Goal: Information Seeking & Learning: Find contact information

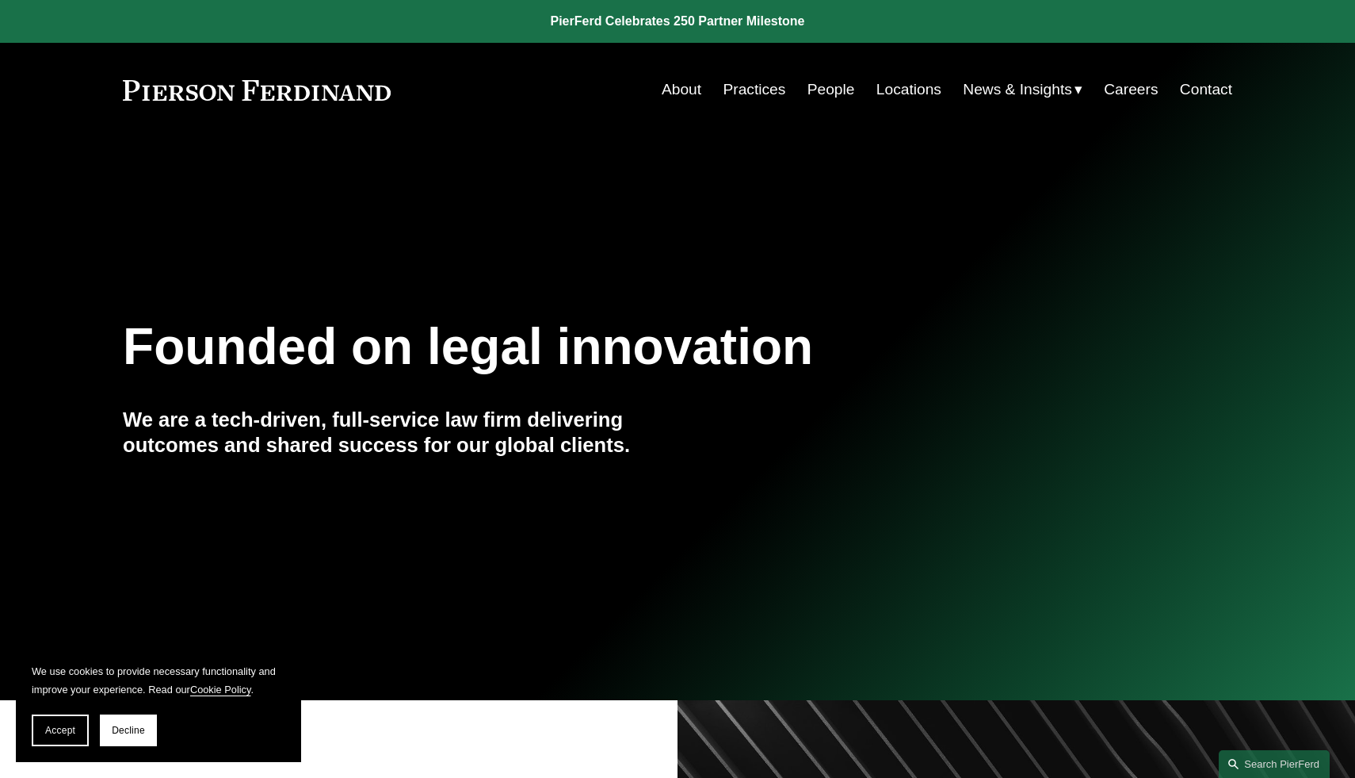
click at [848, 108] on div "Skip to Content About Practices People Locations" at bounding box center [677, 90] width 1355 height 94
click at [820, 82] on link "People" at bounding box center [832, 90] width 48 height 30
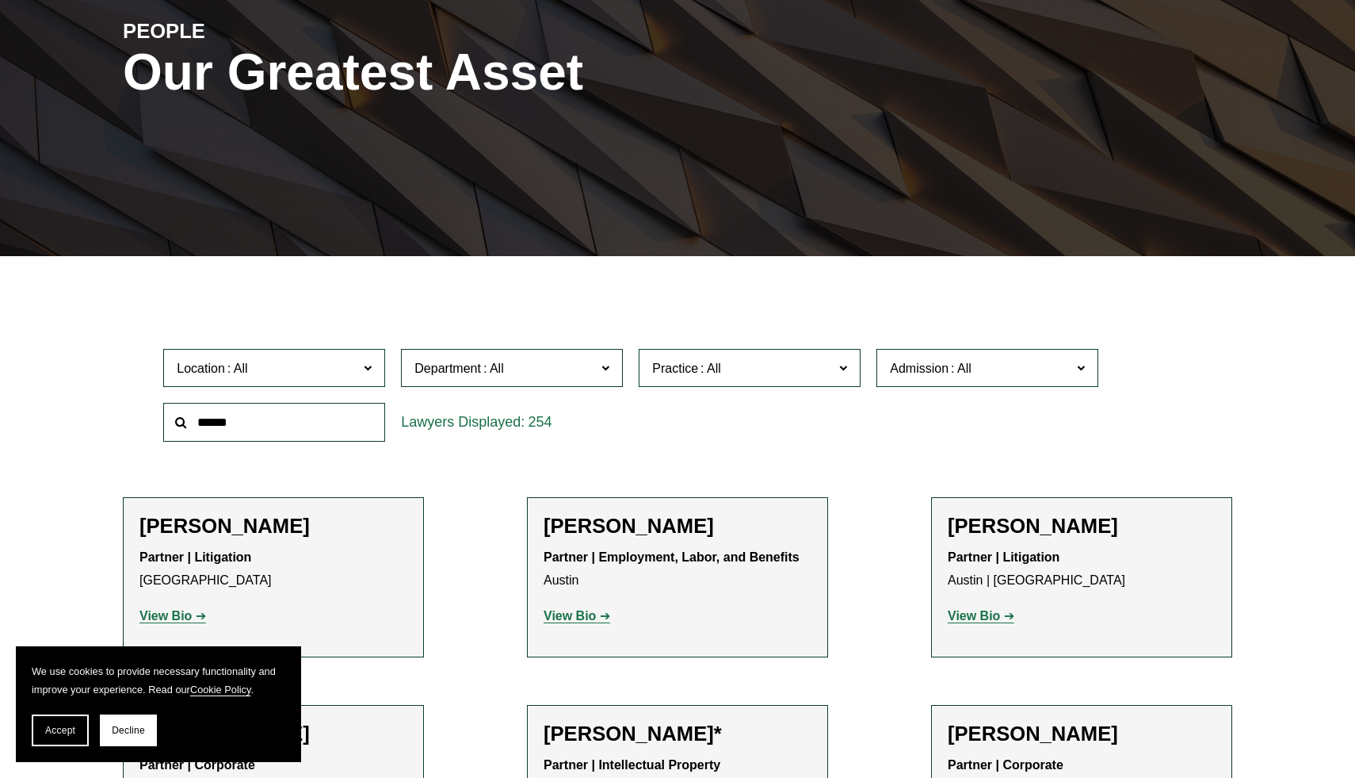
scroll to position [366, 0]
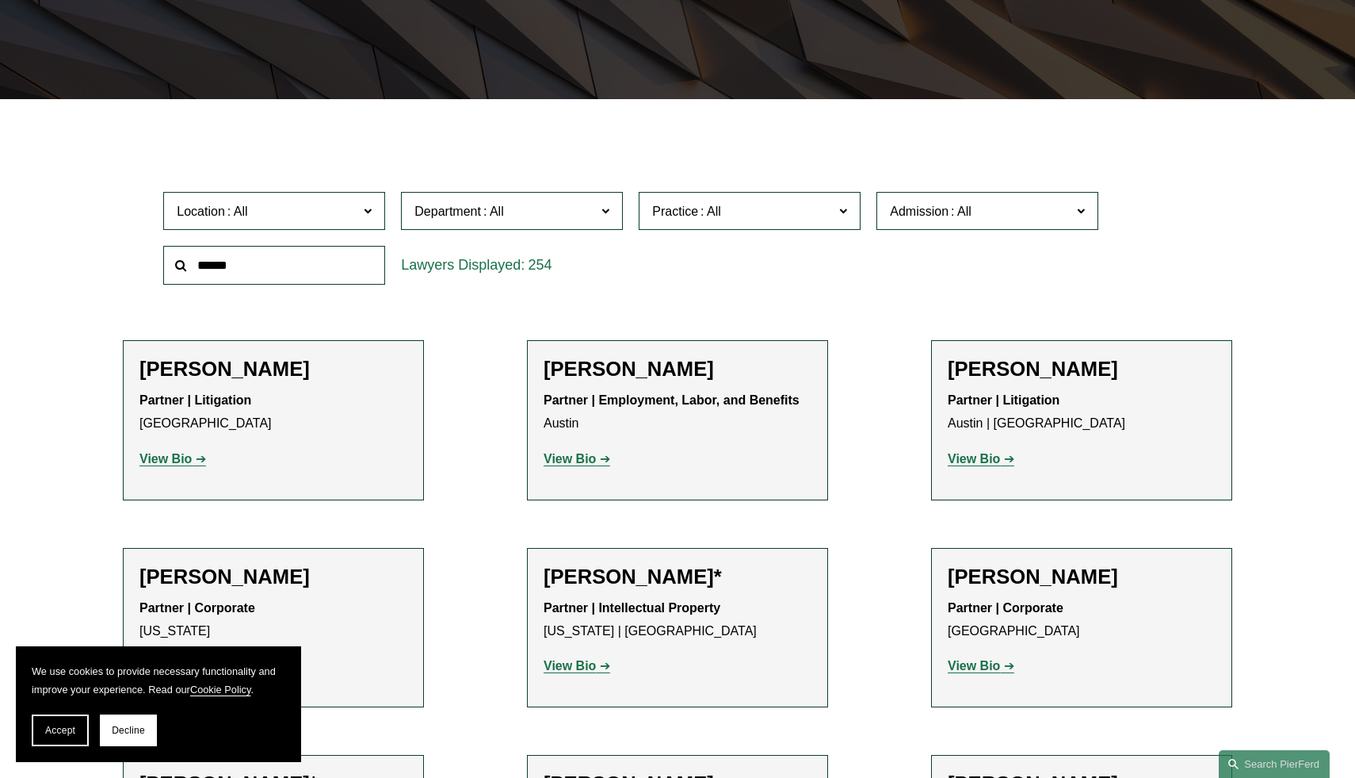
click at [596, 216] on label "Department" at bounding box center [512, 211] width 222 height 39
click at [0, 0] on link "Litigation" at bounding box center [0, 0] width 0 height 0
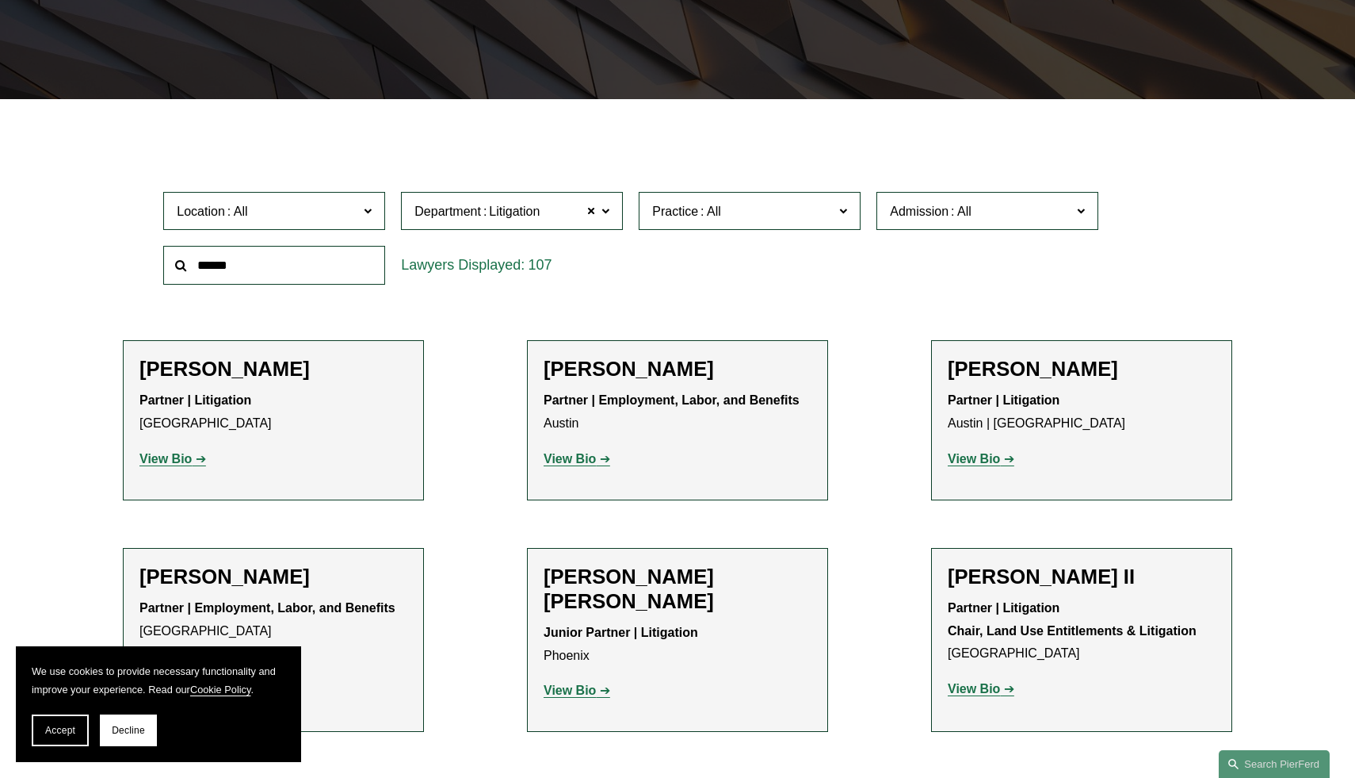
click at [309, 217] on span "Location" at bounding box center [268, 211] width 182 height 21
click at [0, 0] on link "[GEOGRAPHIC_DATA]" at bounding box center [0, 0] width 0 height 0
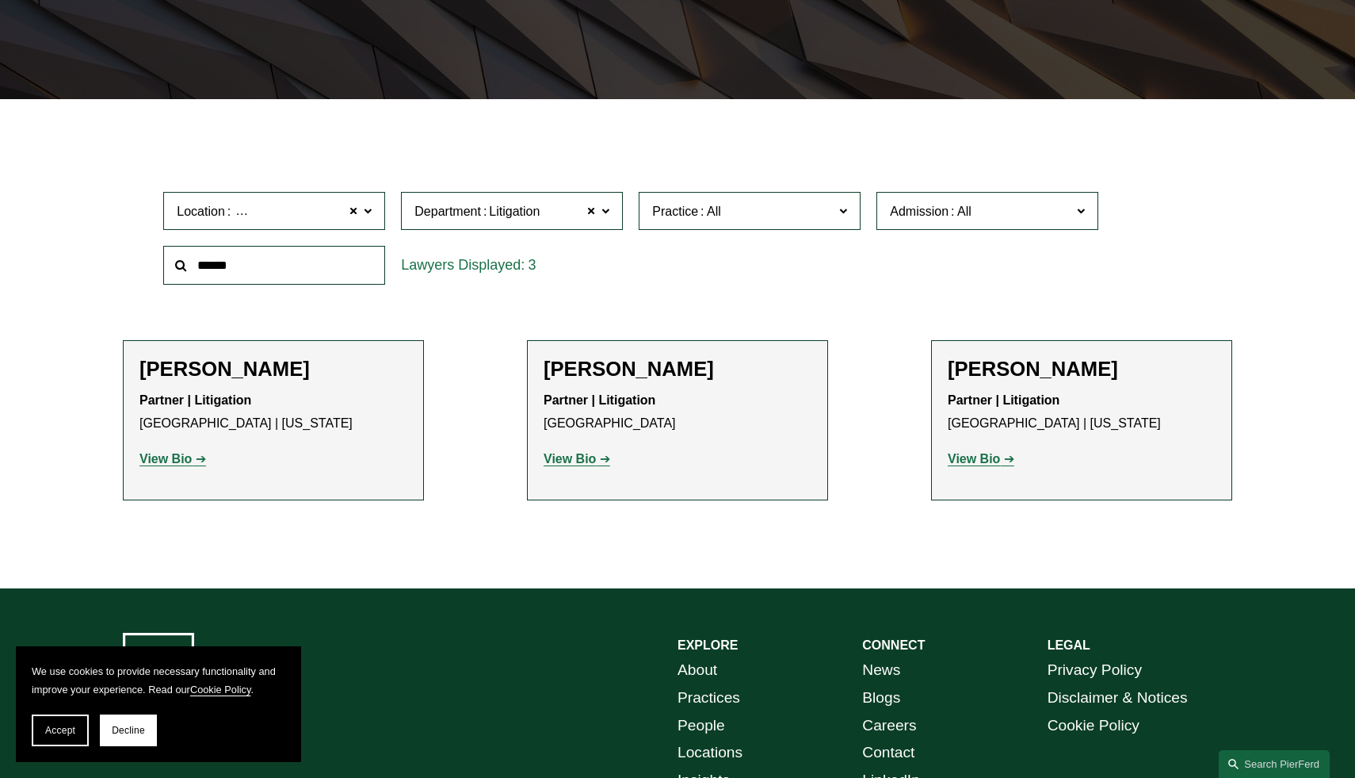
click at [252, 369] on h2 "John T. Gutkoski" at bounding box center [274, 369] width 268 height 25
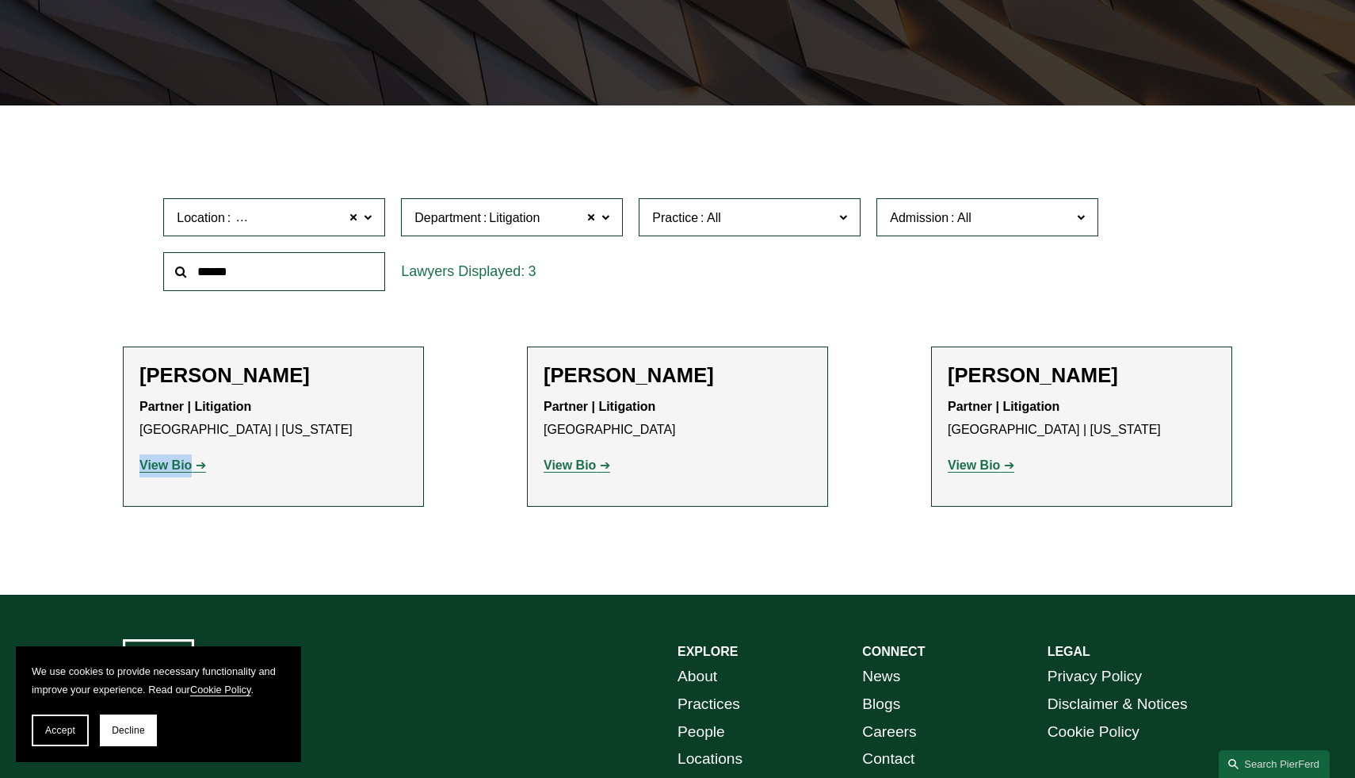
click at [989, 465] on strong "View Bio" at bounding box center [974, 464] width 52 height 13
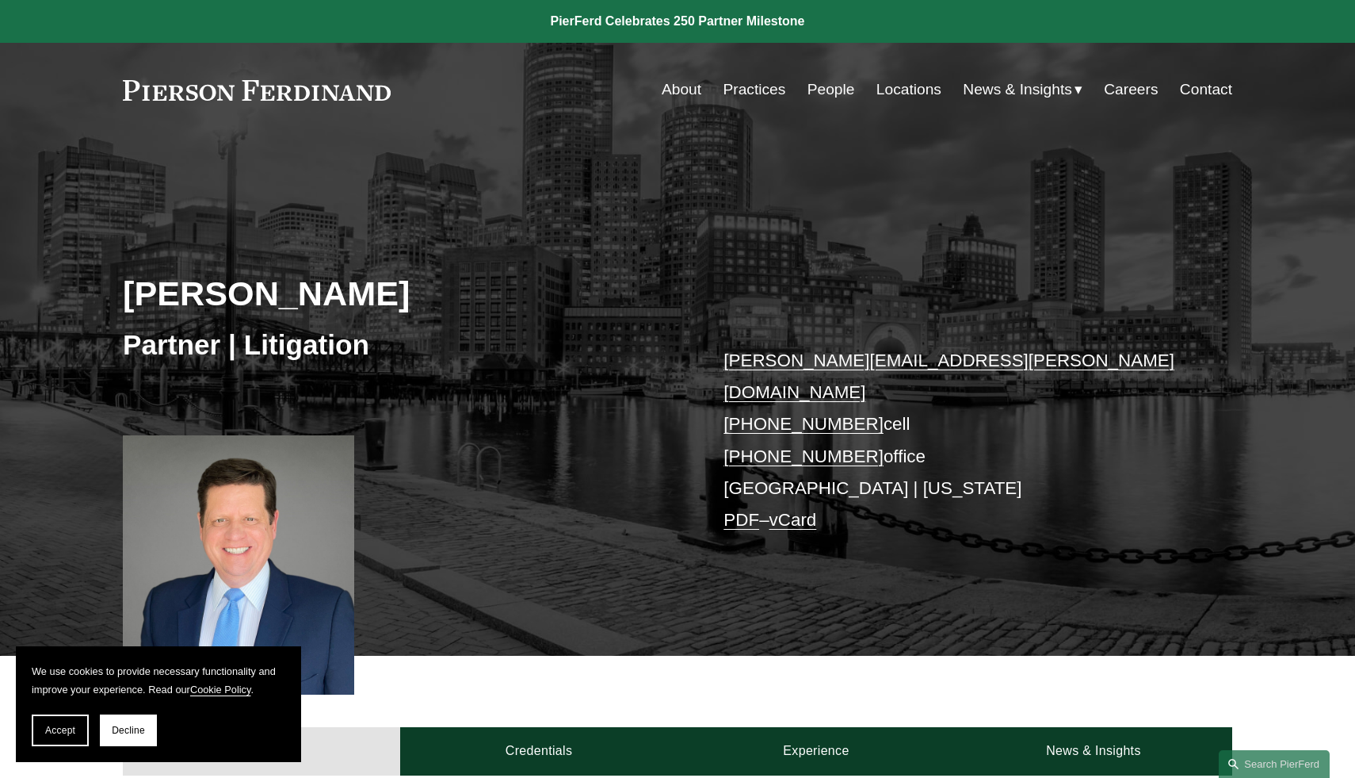
scroll to position [515, 0]
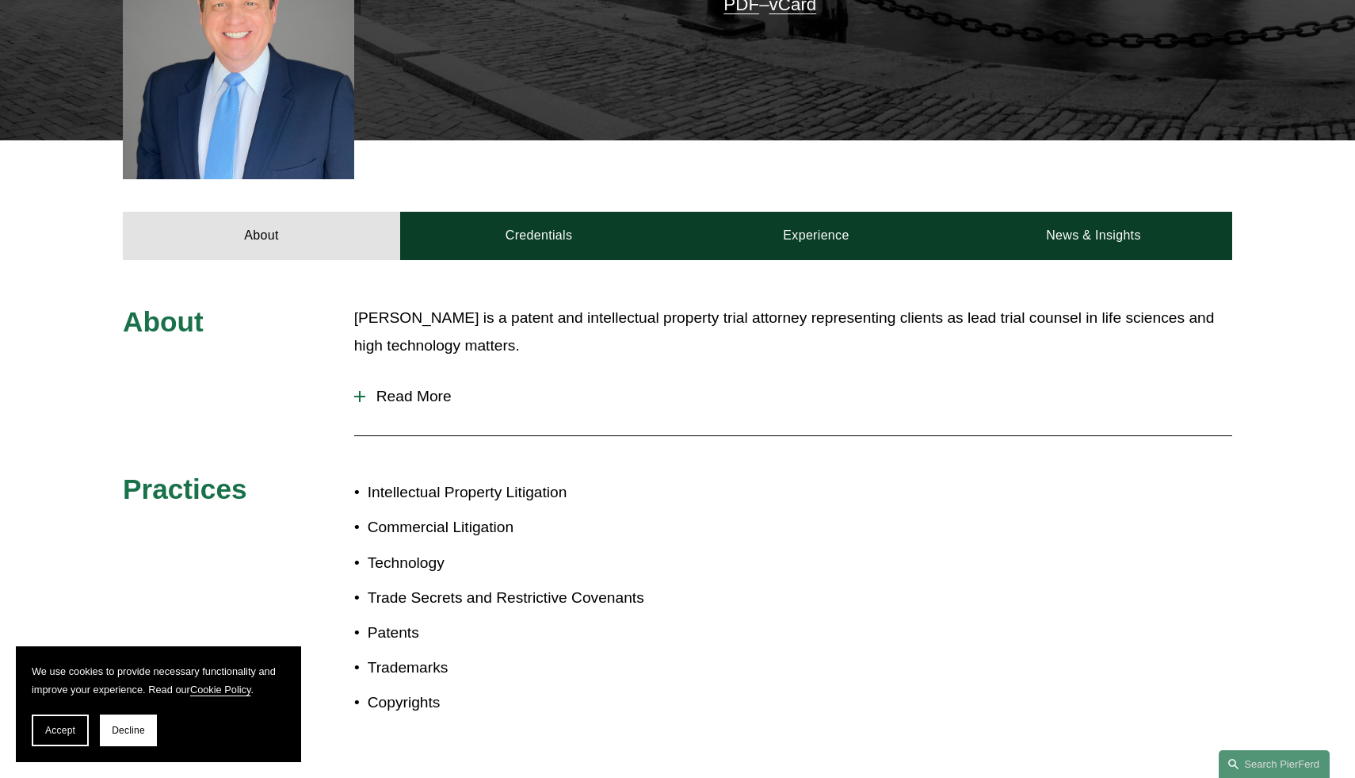
click at [428, 388] on span "Read More" at bounding box center [798, 396] width 867 height 17
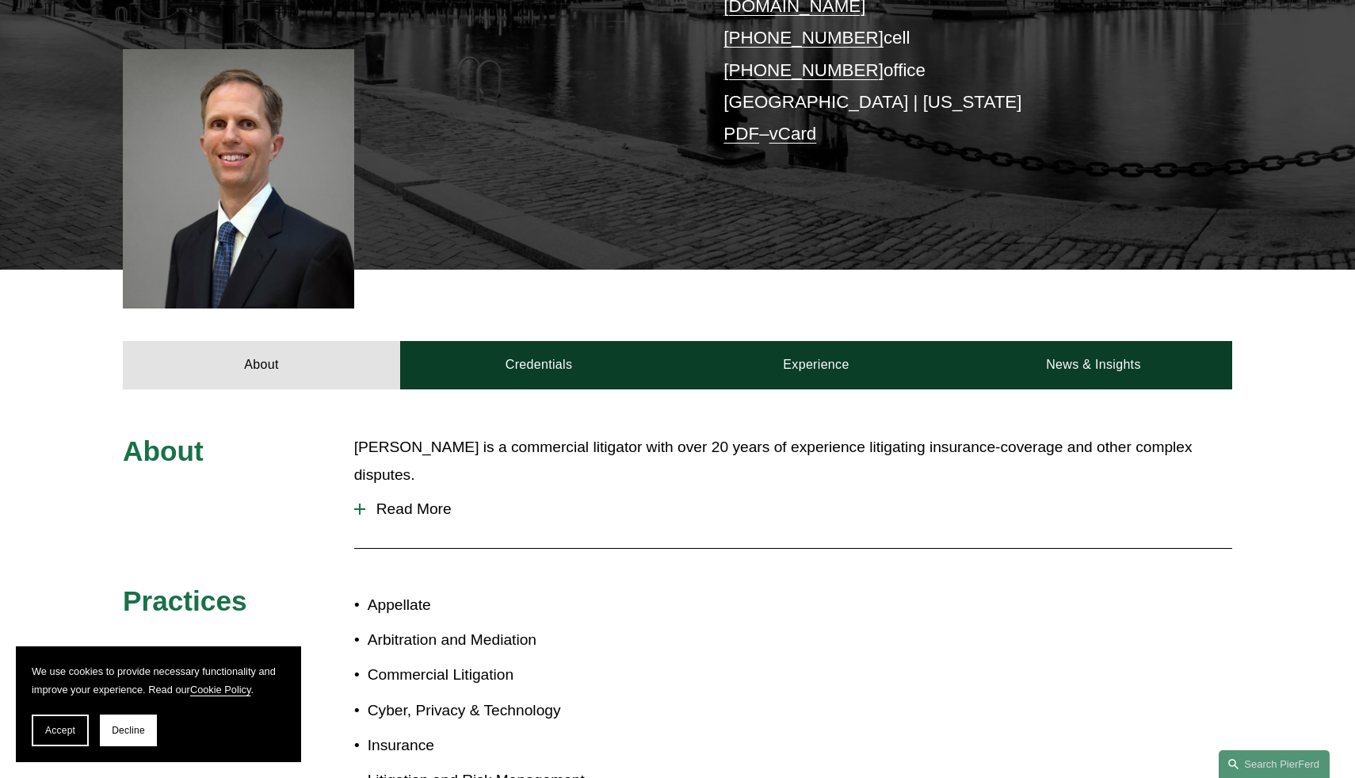
scroll to position [387, 0]
click at [399, 487] on button "Read More" at bounding box center [793, 507] width 878 height 41
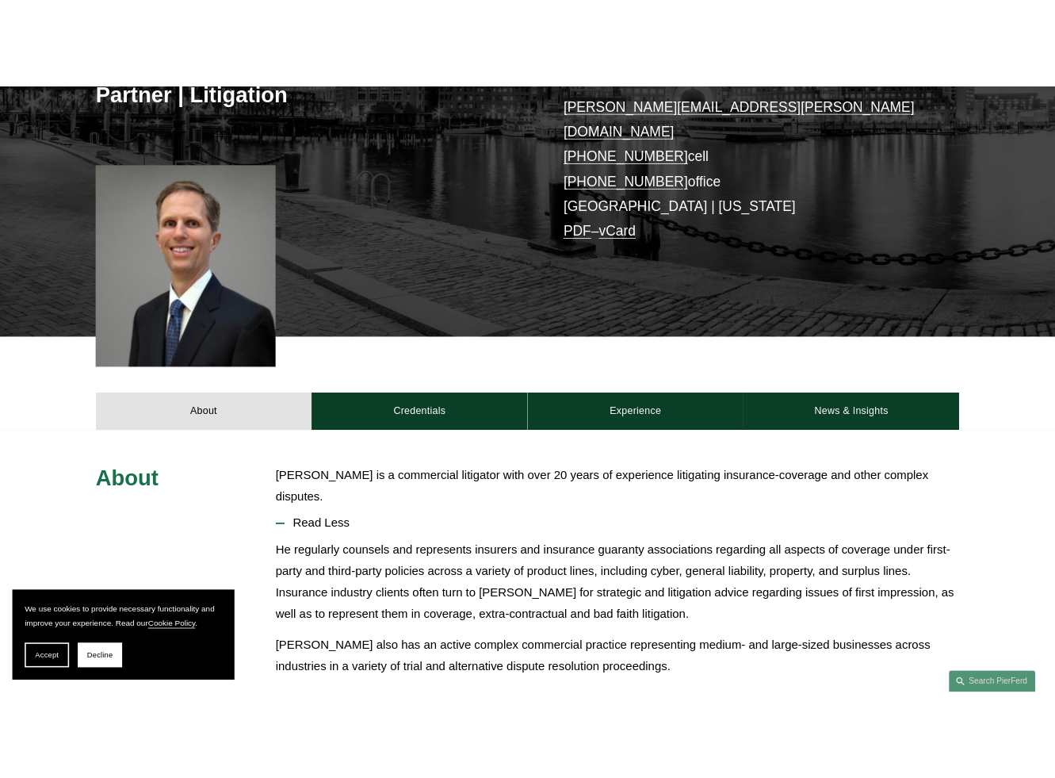
scroll to position [17, 0]
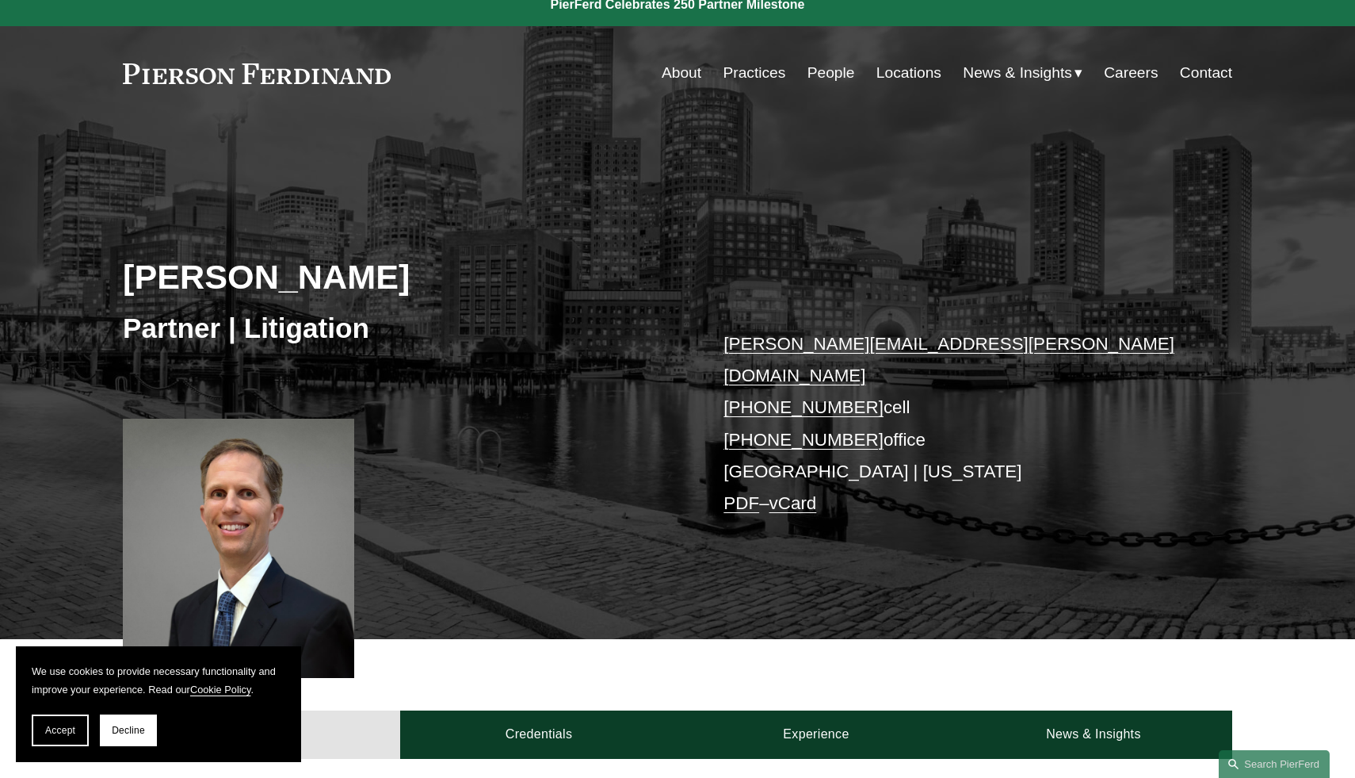
click at [294, 277] on h2 "Kurt M. Mullen" at bounding box center [400, 276] width 555 height 41
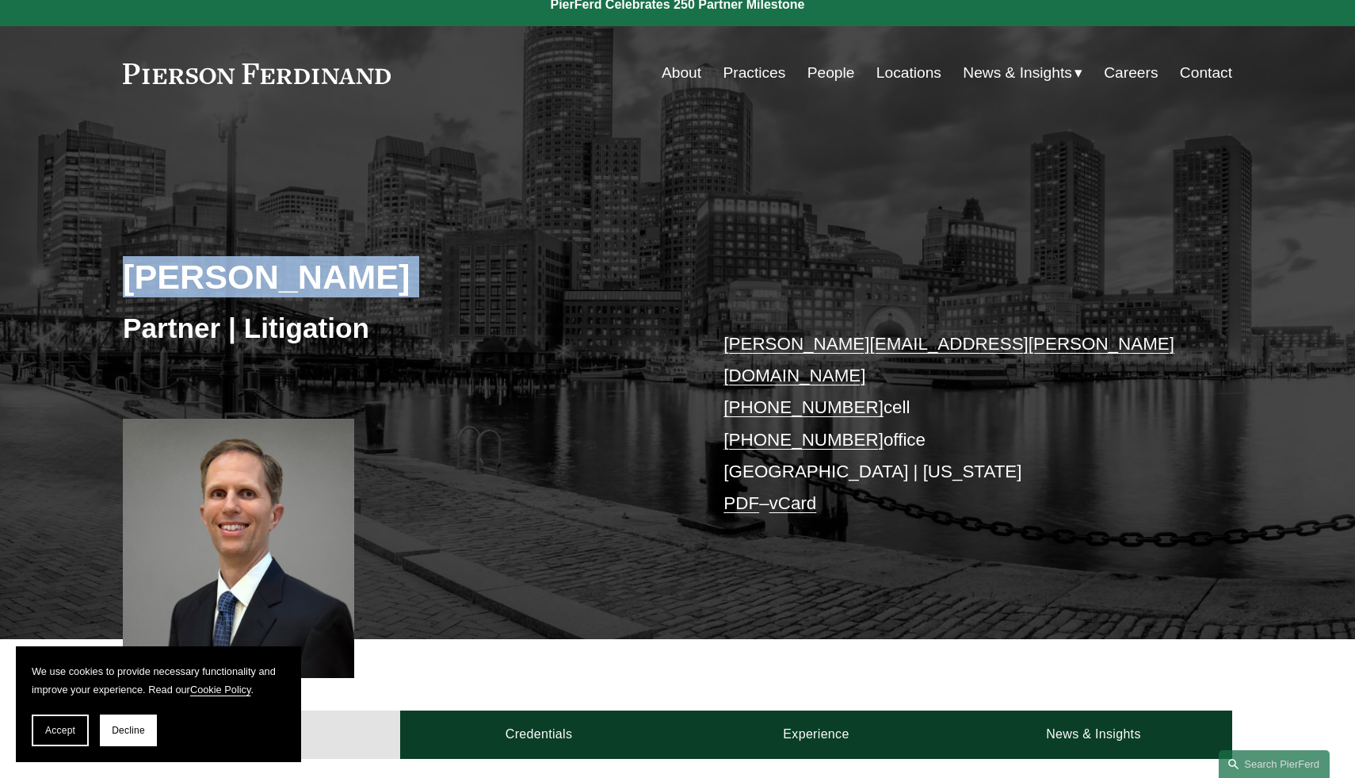
click at [294, 277] on h2 "Kurt M. Mullen" at bounding box center [400, 276] width 555 height 41
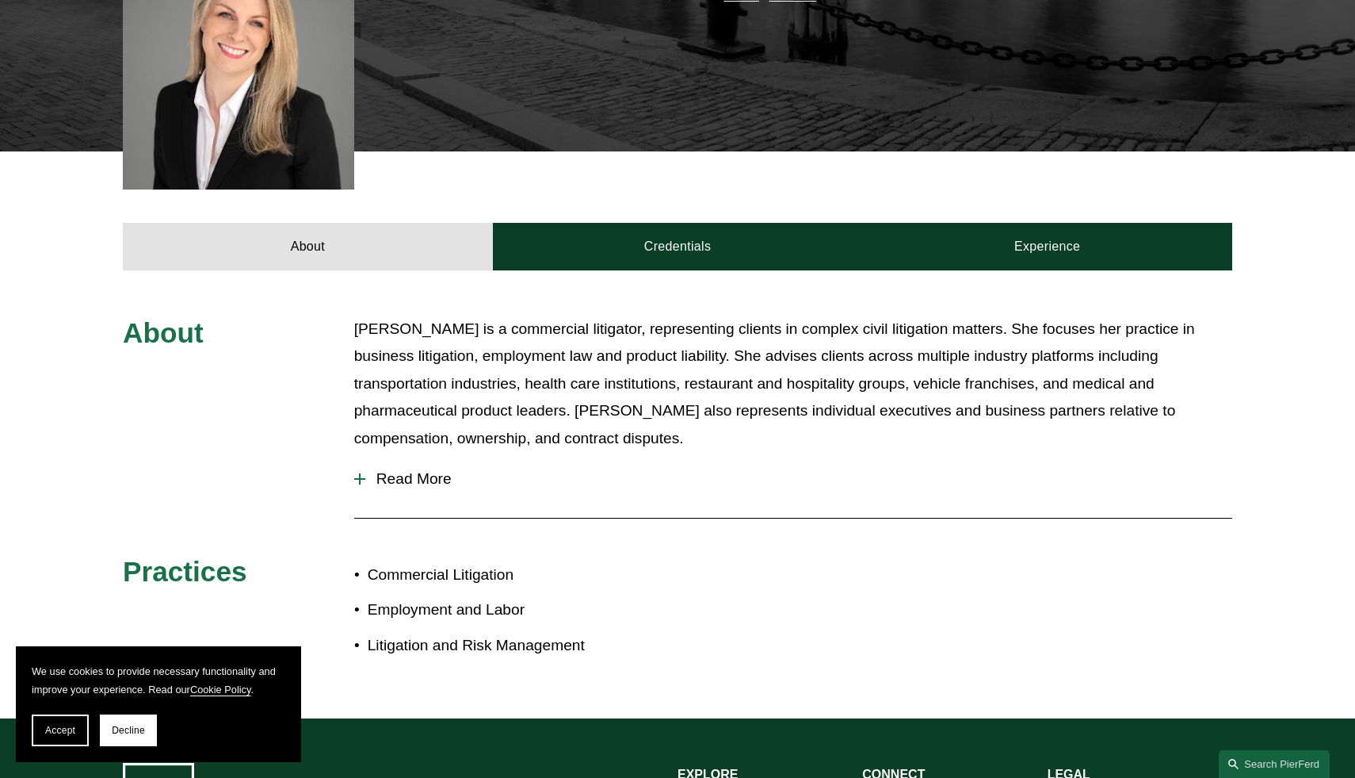
scroll to position [557, 0]
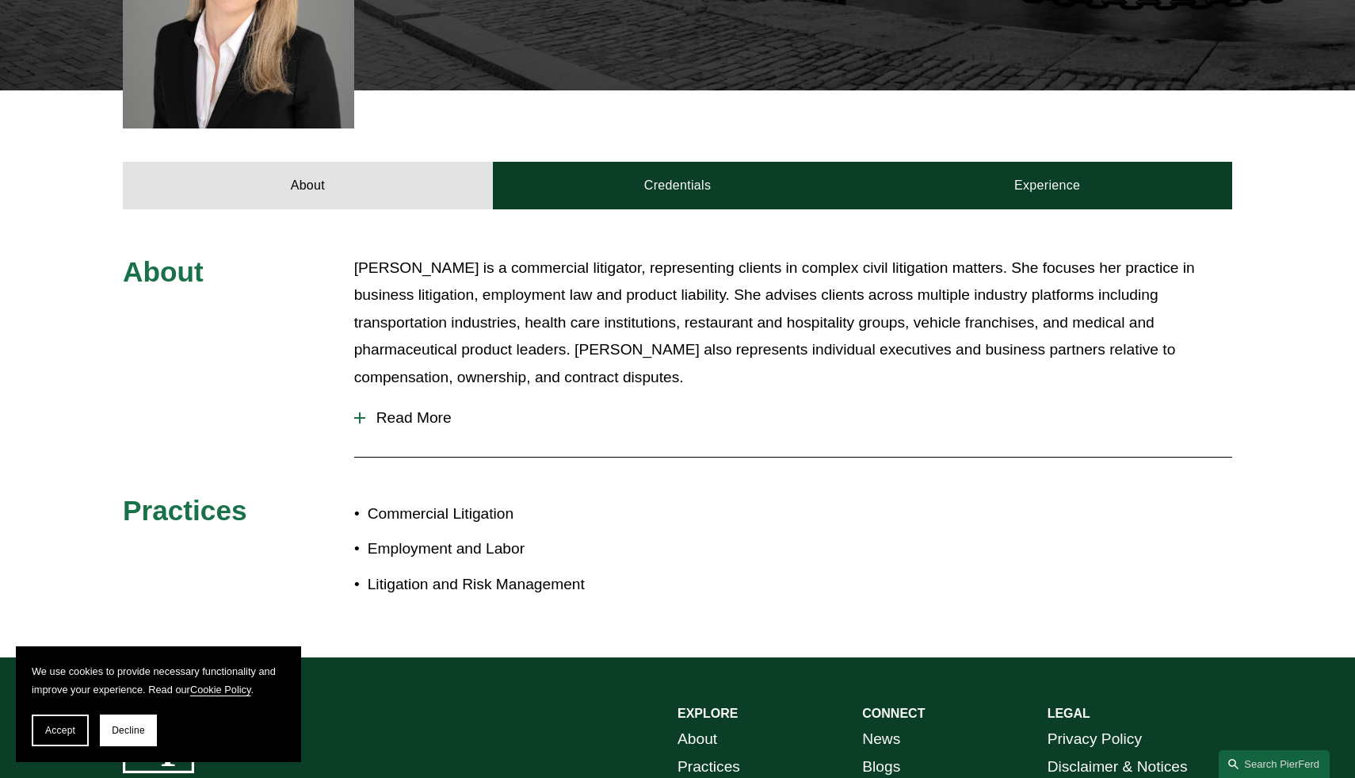
click at [405, 409] on span "Read More" at bounding box center [798, 417] width 867 height 17
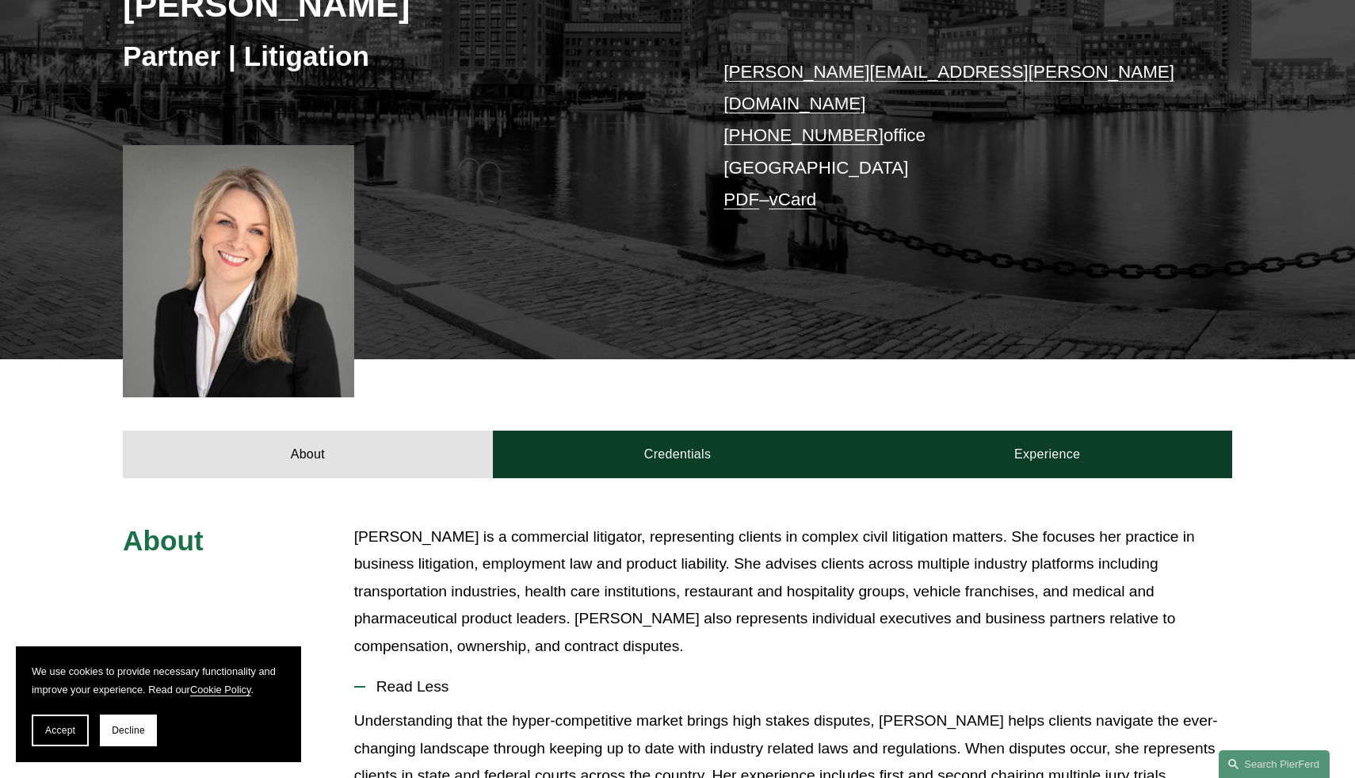
scroll to position [177, 0]
